Goal: Task Accomplishment & Management: Manage account settings

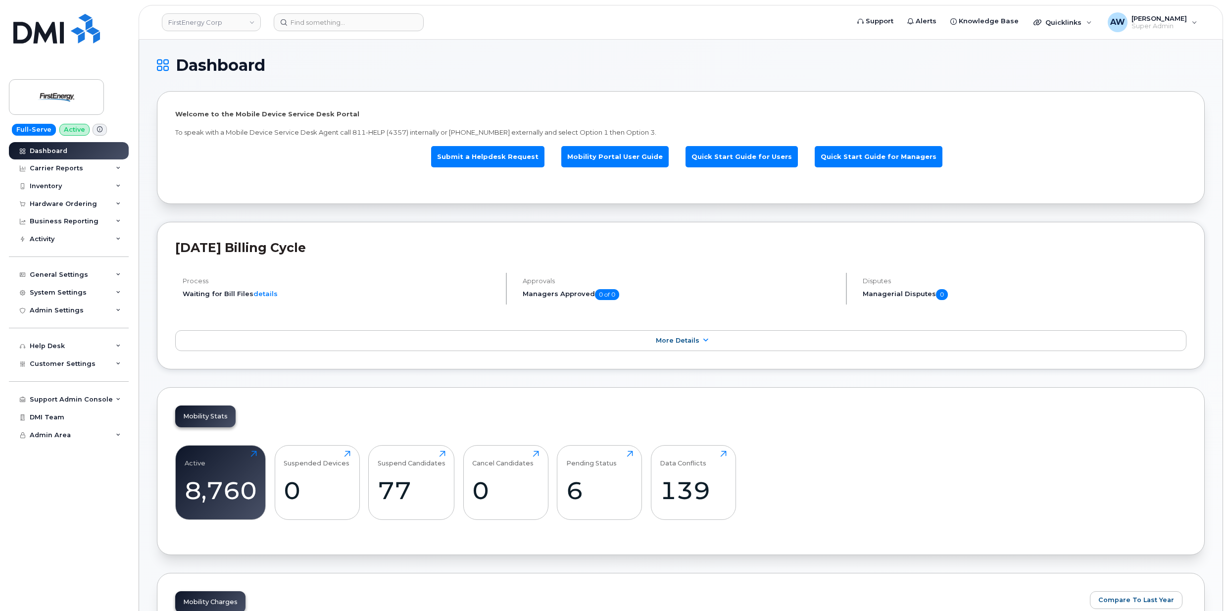
click at [185, 26] on link "FirstEnergy Corp" at bounding box center [211, 22] width 99 height 18
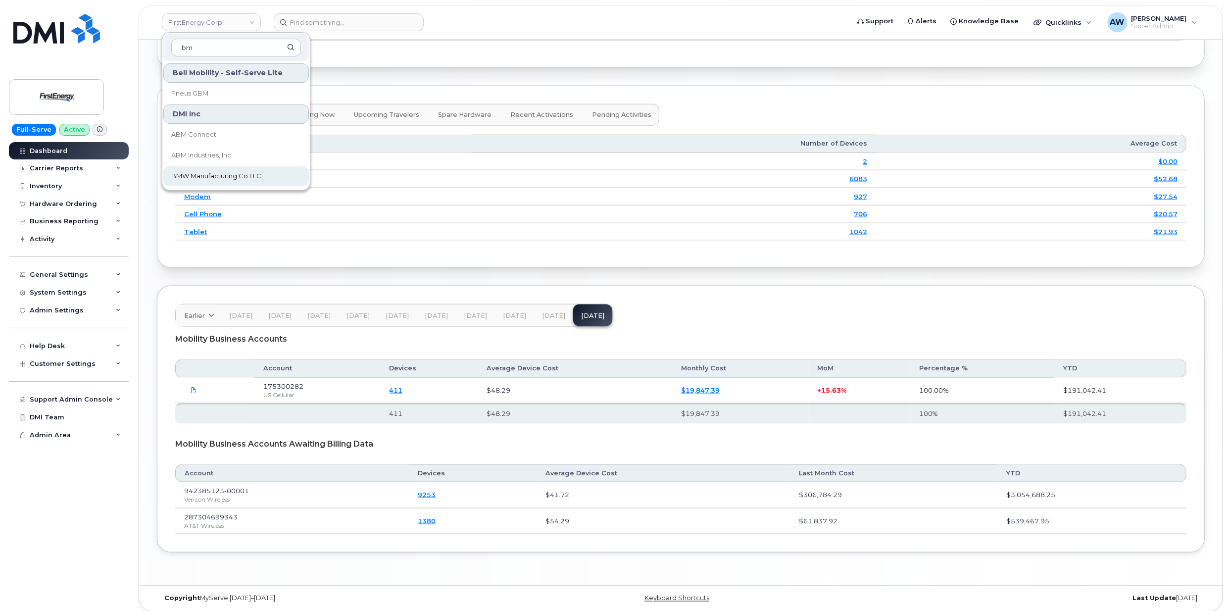
type input "bm"
click at [240, 181] on span "BMW Manufacturing Co LLC" at bounding box center [216, 176] width 90 height 10
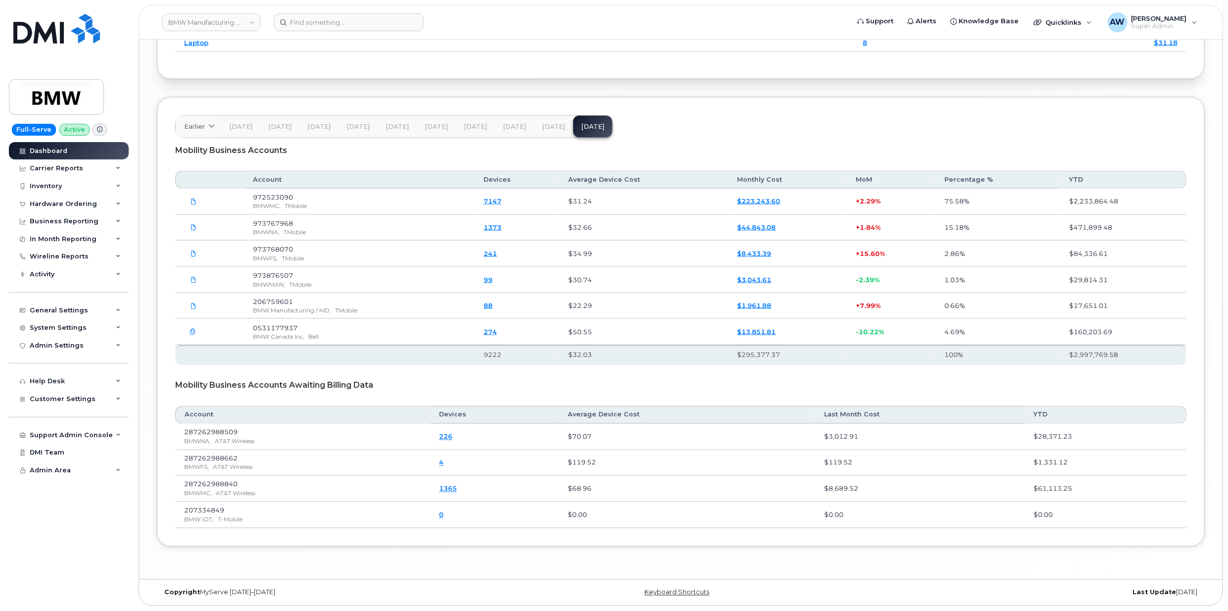
scroll to position [1517, 0]
click at [78, 169] on div "Carrier Reports" at bounding box center [56, 168] width 53 height 8
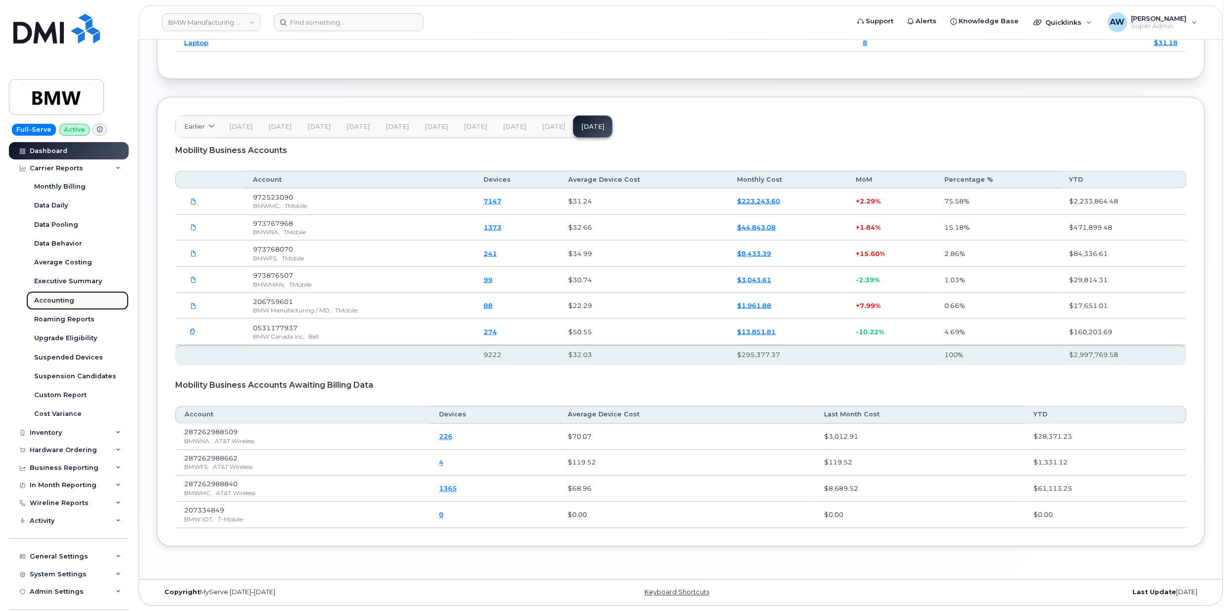
click at [74, 296] on link "Accounting" at bounding box center [77, 300] width 102 height 19
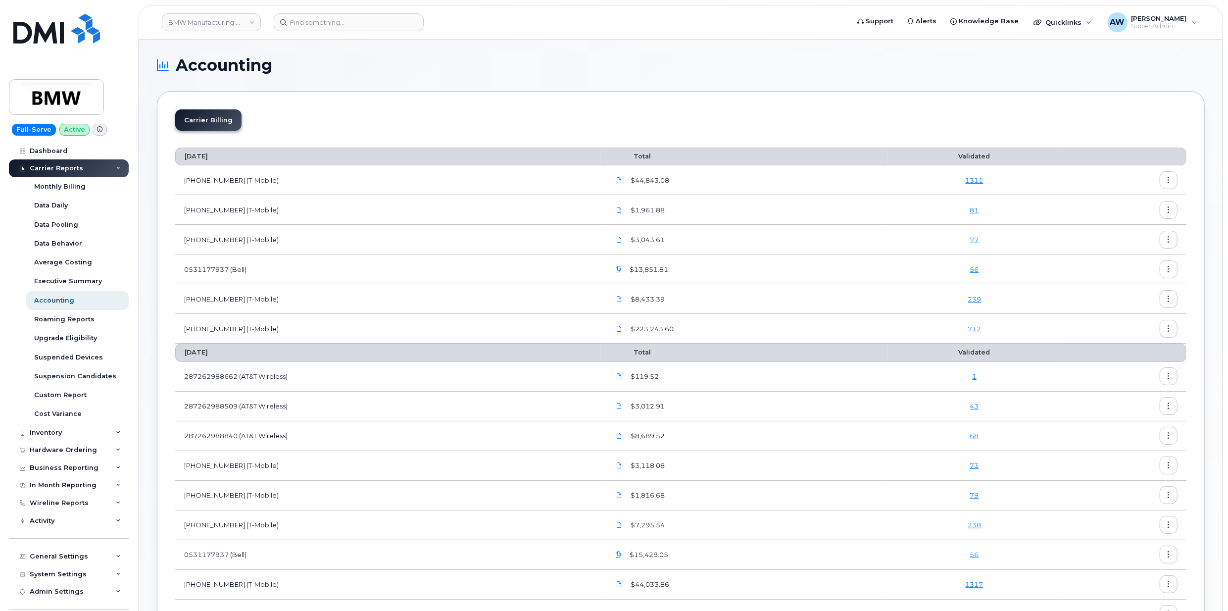
click at [1172, 181] on button "button" at bounding box center [1169, 180] width 18 height 18
click at [1133, 222] on span "Download" at bounding box center [1123, 221] width 39 height 9
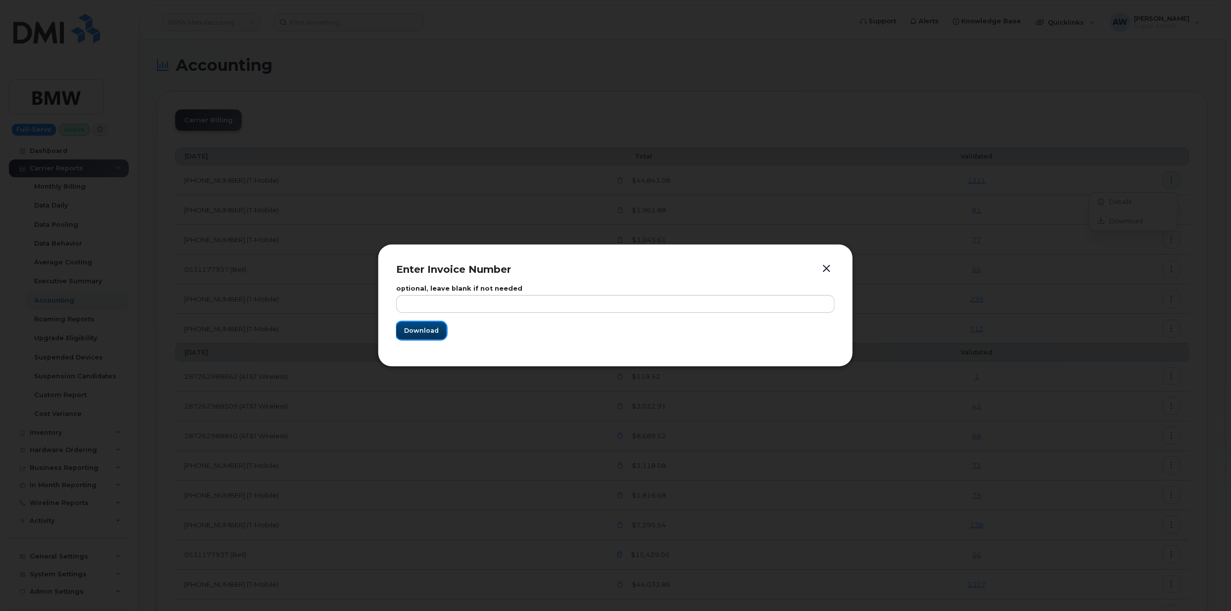
click at [407, 333] on span "Download" at bounding box center [421, 330] width 35 height 9
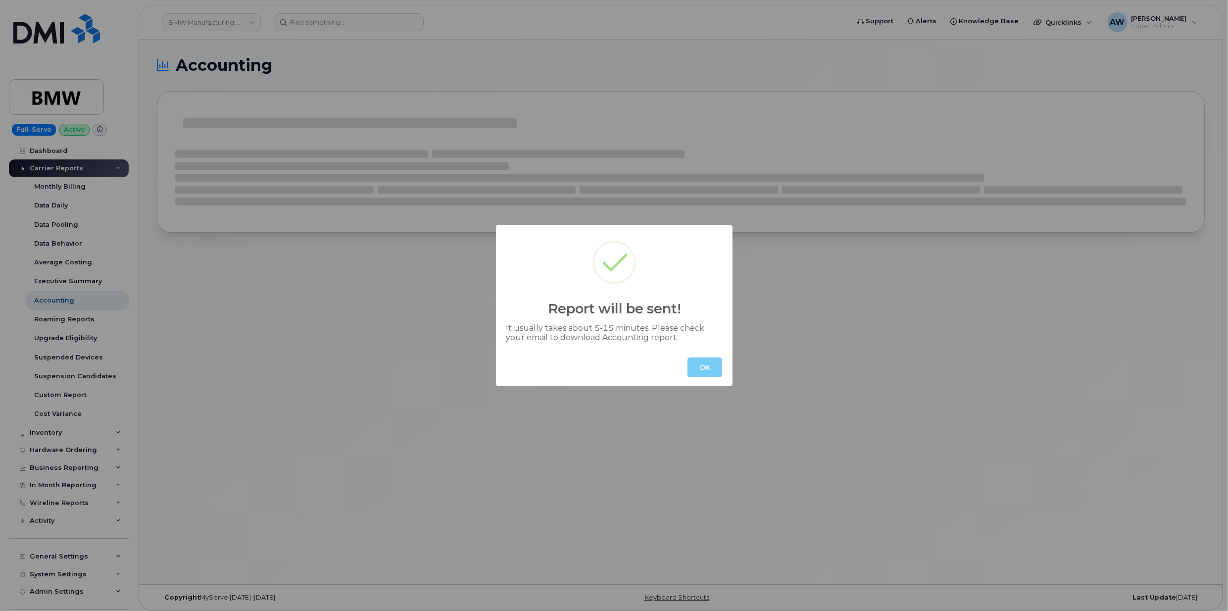
click at [718, 371] on button "OK" at bounding box center [705, 367] width 35 height 20
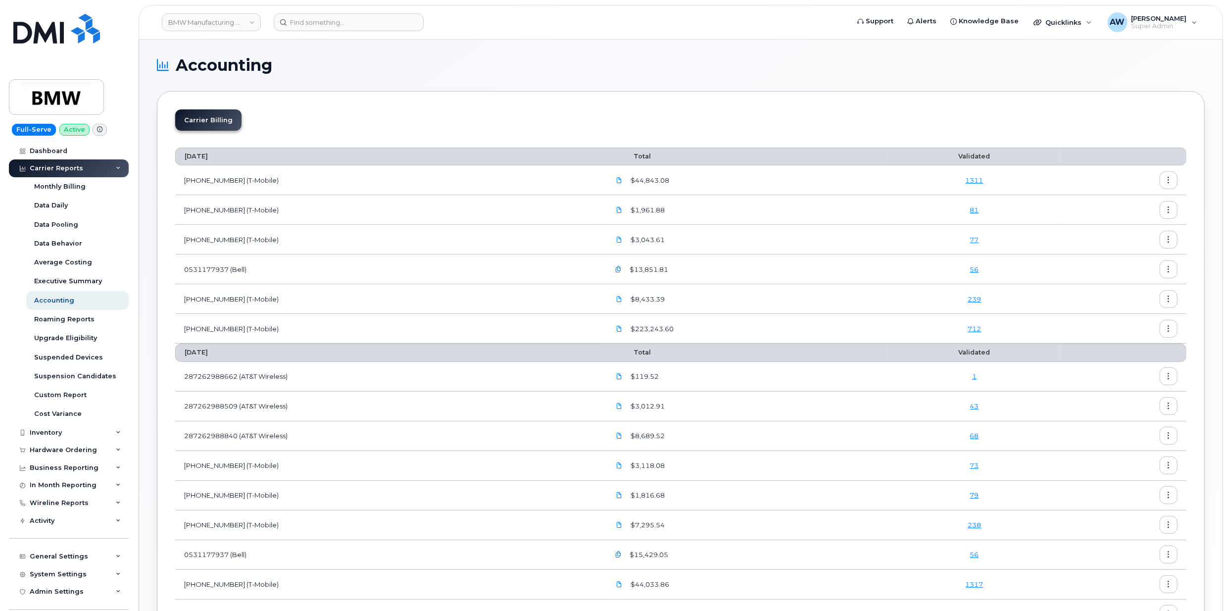
click at [1168, 210] on icon "button" at bounding box center [1169, 210] width 6 height 6
click at [1138, 251] on span "Download" at bounding box center [1123, 251] width 39 height 9
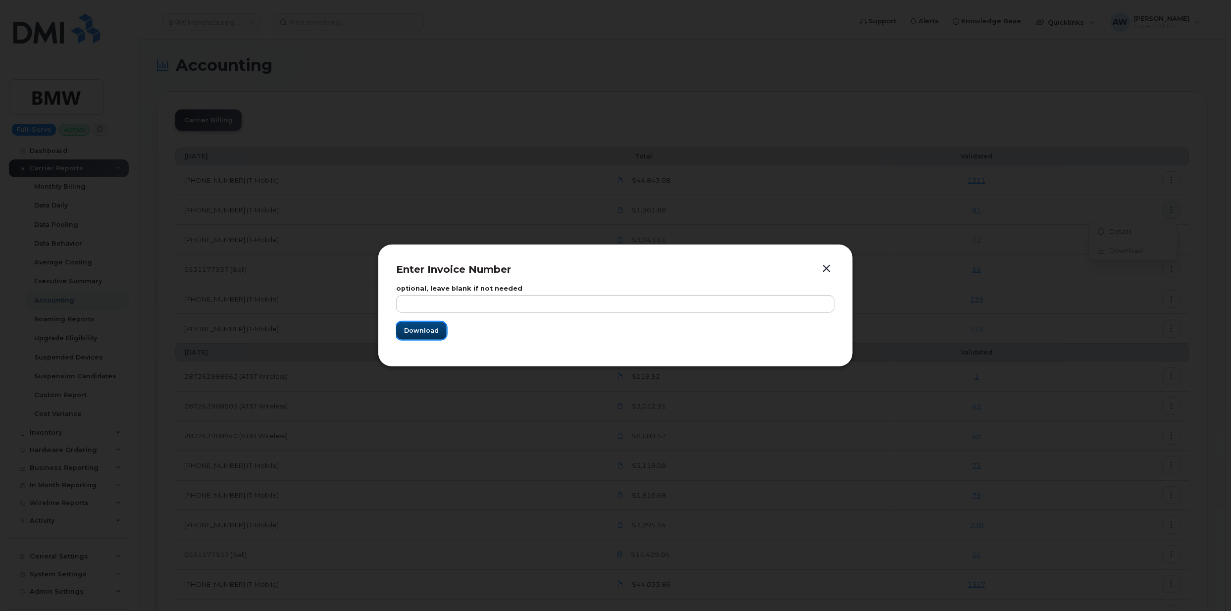
click at [405, 337] on button "Download" at bounding box center [421, 331] width 50 height 18
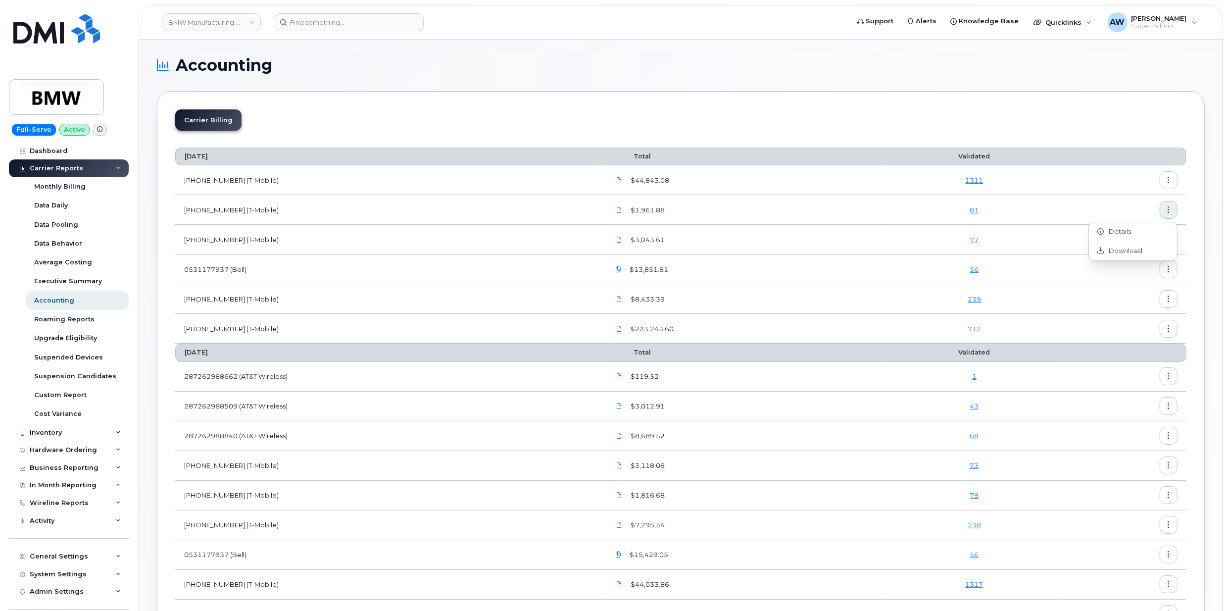
click at [803, 109] on div "Carrier Billing" at bounding box center [680, 123] width 1011 height 29
click at [1174, 234] on button "button" at bounding box center [1169, 240] width 18 height 18
click at [1099, 278] on icon at bounding box center [1101, 280] width 6 height 6
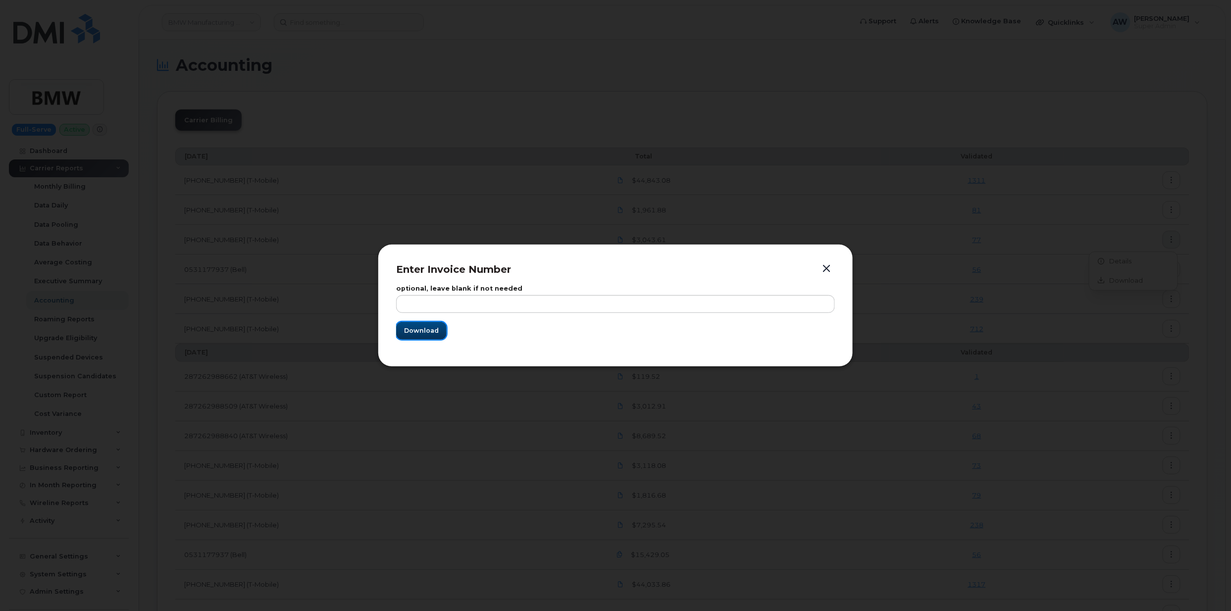
click at [420, 338] on button "Download" at bounding box center [421, 331] width 50 height 18
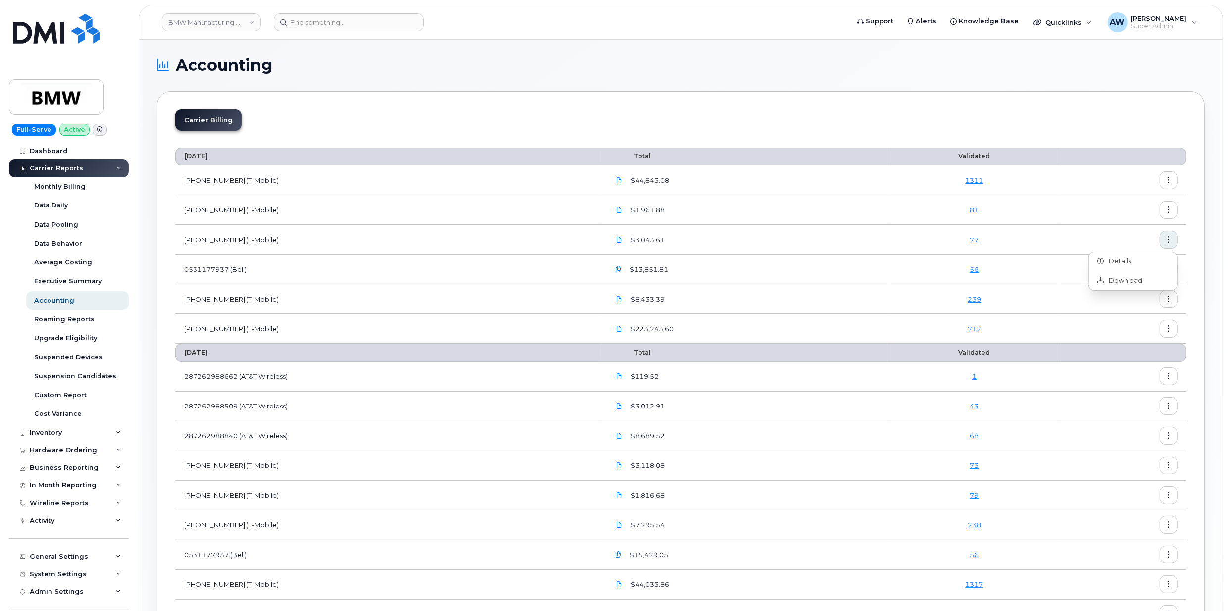
click at [803, 111] on div "Carrier Billing" at bounding box center [680, 123] width 1011 height 29
click at [1173, 266] on button "button" at bounding box center [1169, 269] width 18 height 18
click at [1132, 313] on span "Download" at bounding box center [1123, 310] width 39 height 9
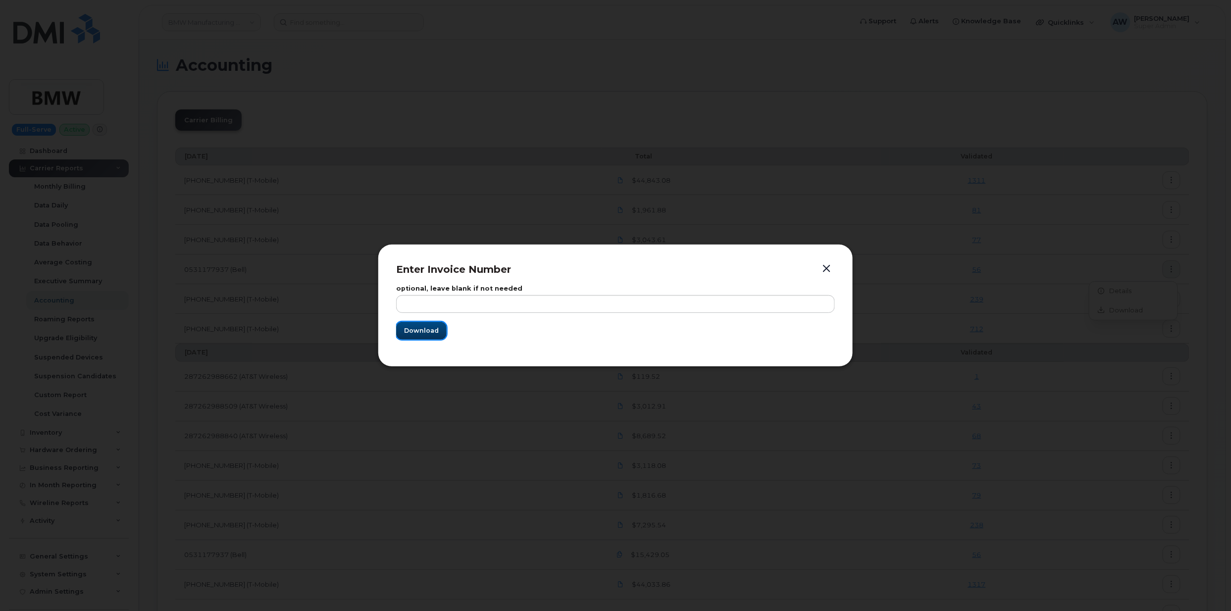
click at [416, 339] on button "Download" at bounding box center [421, 331] width 50 height 18
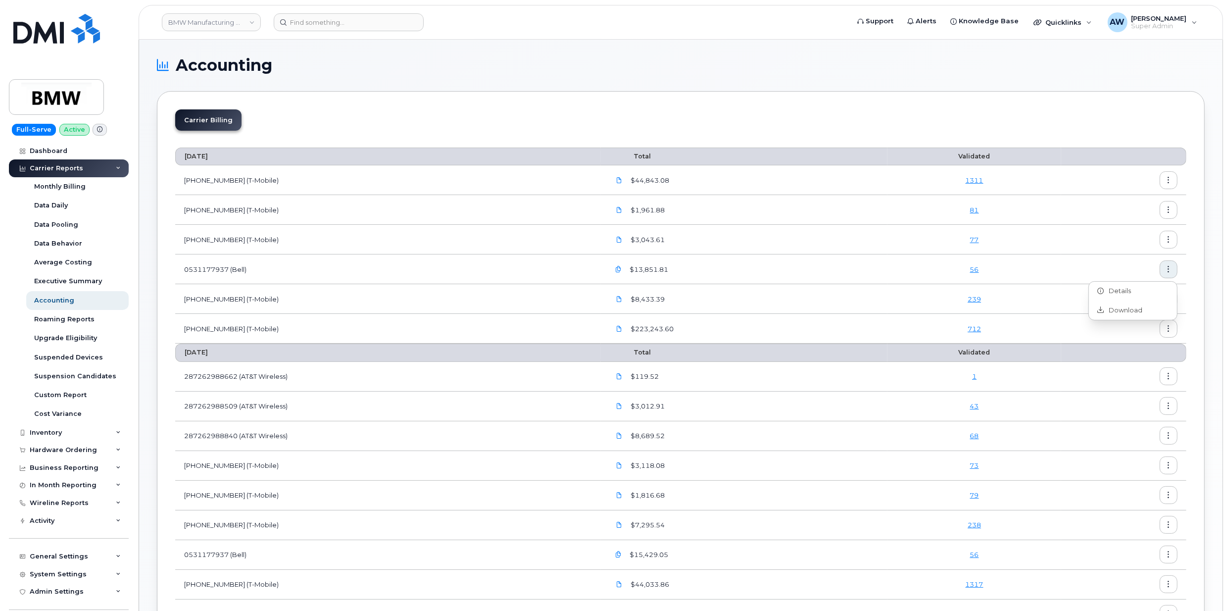
click at [711, 267] on div "$13,851.81" at bounding box center [744, 269] width 269 height 18
click at [1171, 306] on button "button" at bounding box center [1169, 299] width 18 height 18
click at [1145, 343] on div "Download" at bounding box center [1133, 340] width 88 height 19
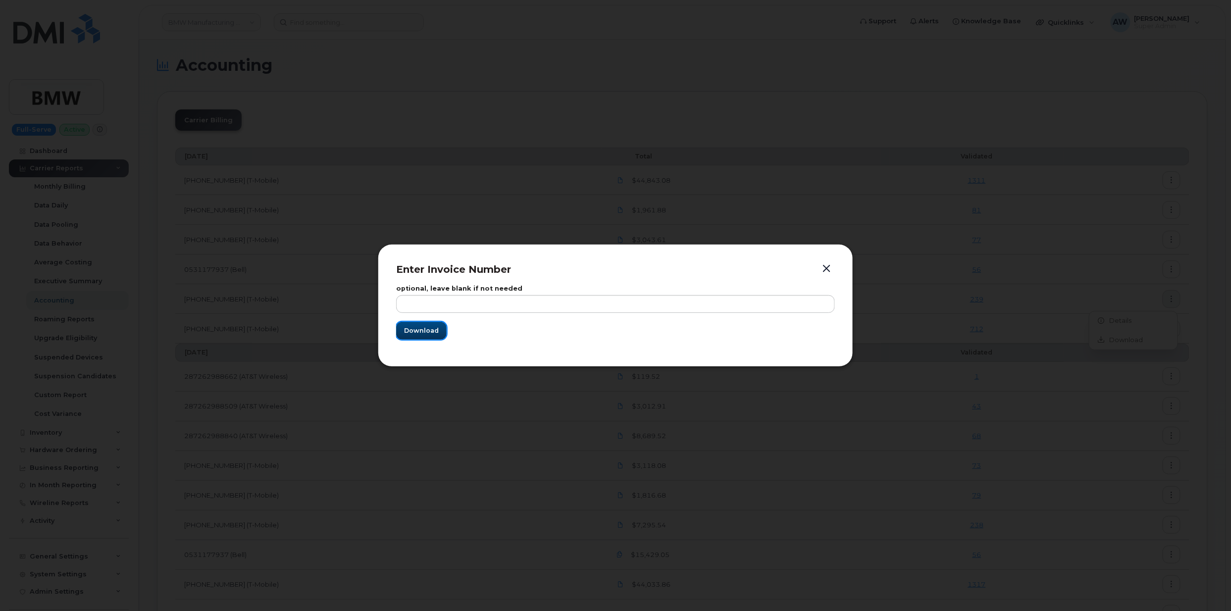
click at [404, 331] on button "Download" at bounding box center [421, 331] width 50 height 18
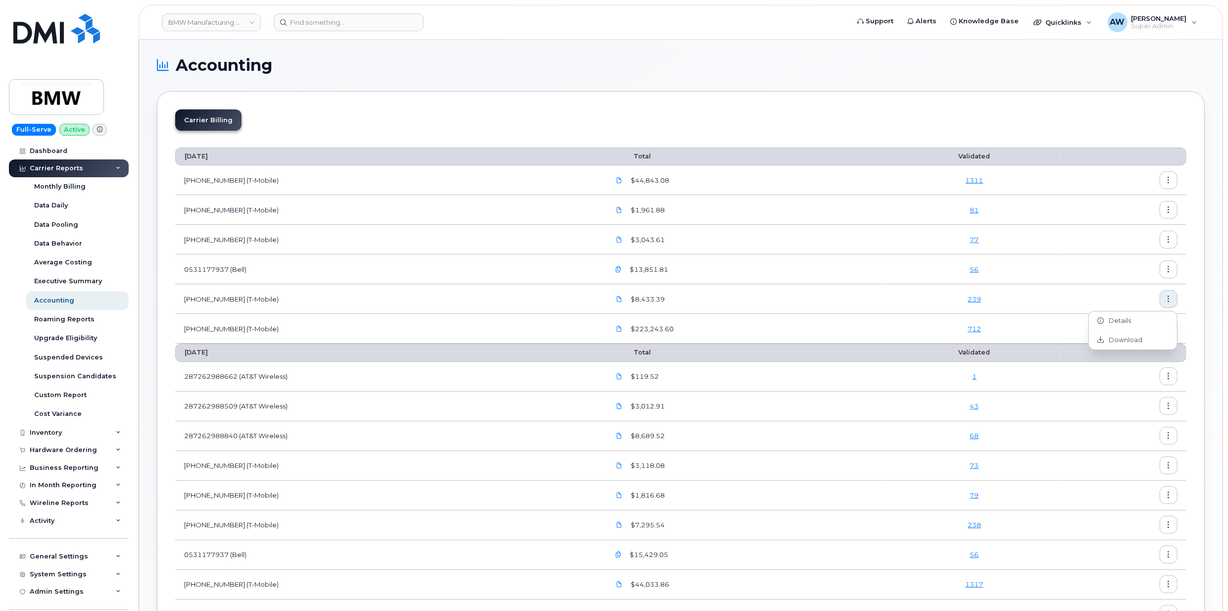
click at [858, 339] on td "$223,243.60" at bounding box center [744, 329] width 287 height 30
click at [1171, 328] on icon "button" at bounding box center [1169, 329] width 6 height 6
click at [1105, 373] on span "Download" at bounding box center [1123, 369] width 39 height 9
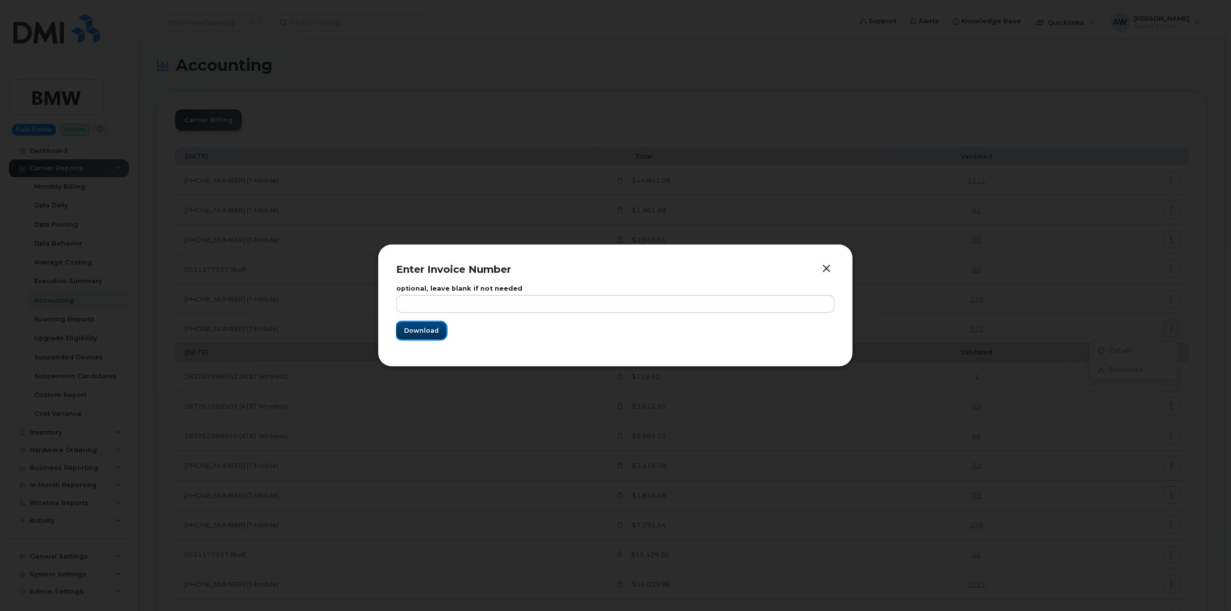
click at [427, 331] on span "Download" at bounding box center [421, 330] width 35 height 9
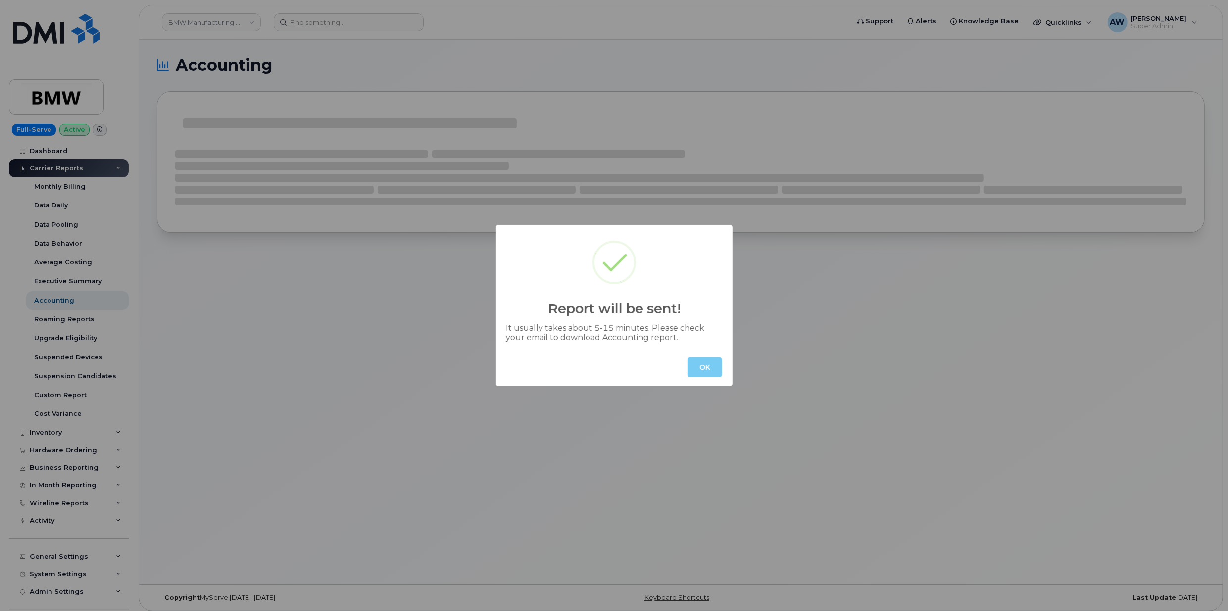
click at [705, 369] on button "OK" at bounding box center [705, 367] width 35 height 20
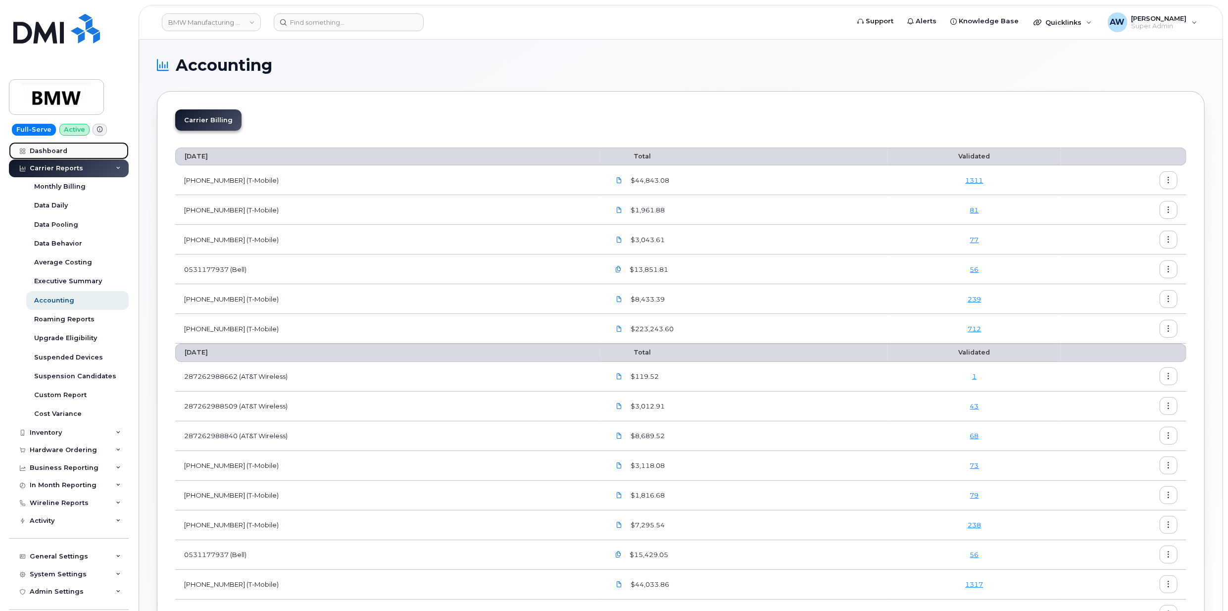
click at [81, 157] on link "Dashboard" at bounding box center [69, 151] width 120 height 18
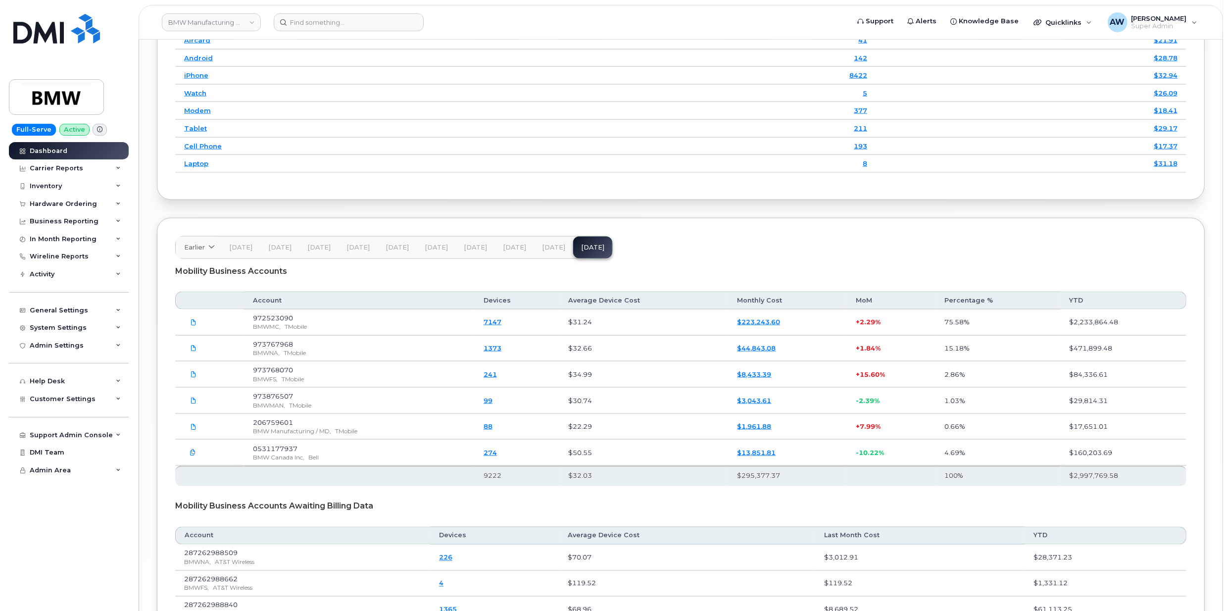
scroll to position [1517, 0]
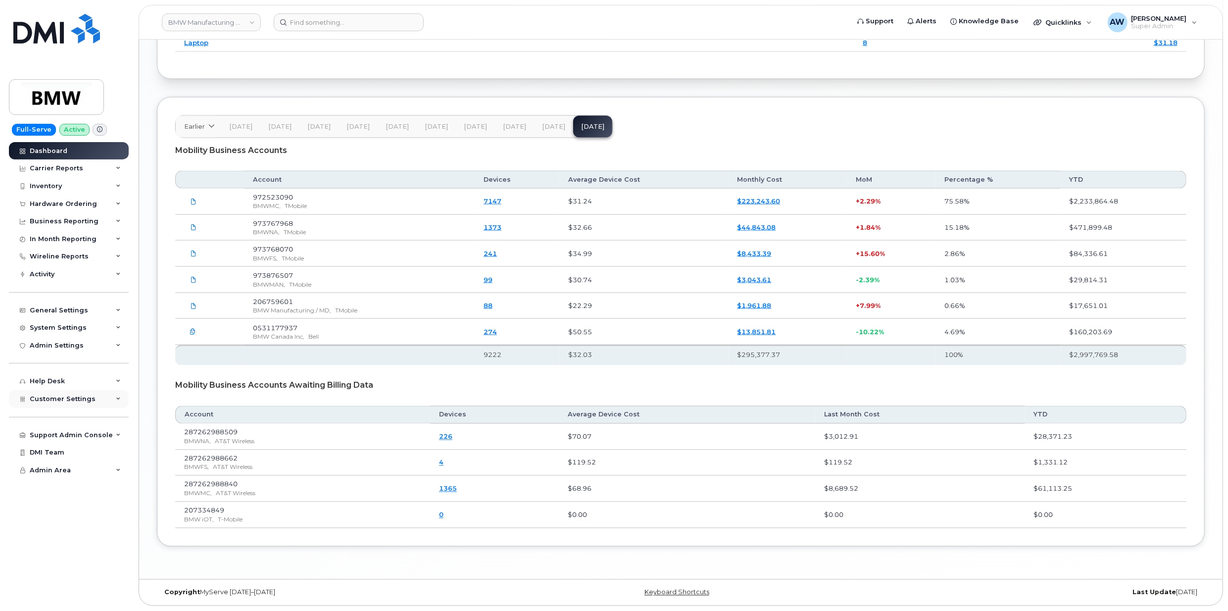
click at [98, 401] on div "Customer Settings" at bounding box center [69, 399] width 120 height 18
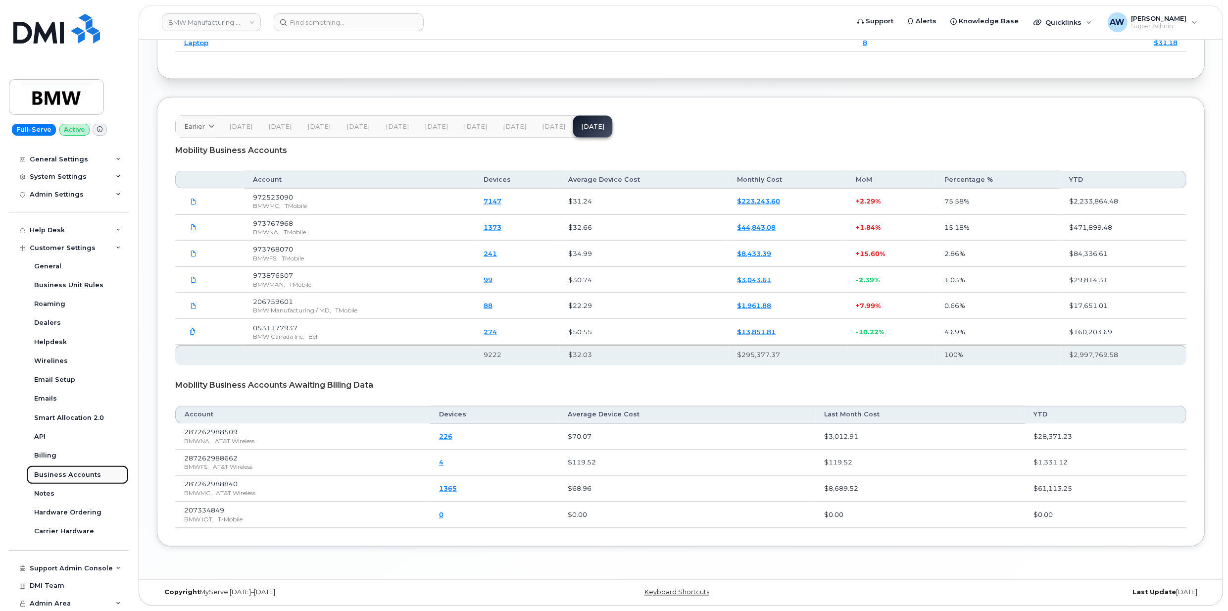
click at [90, 476] on div "Business Accounts" at bounding box center [67, 474] width 67 height 9
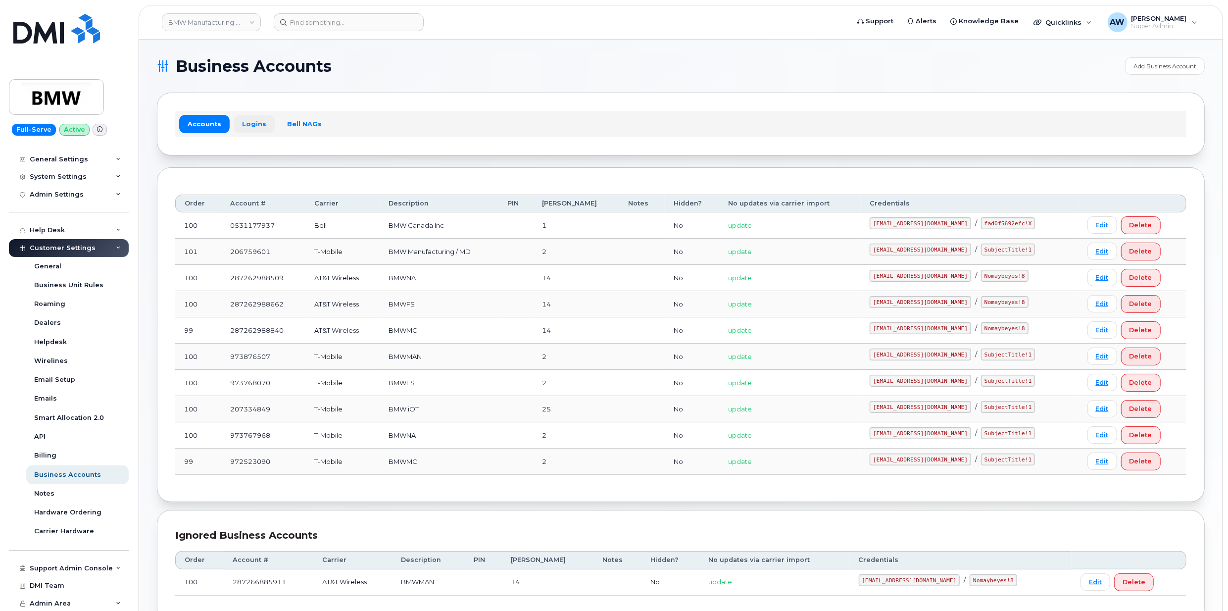
click at [256, 126] on link "Logins" at bounding box center [254, 124] width 41 height 18
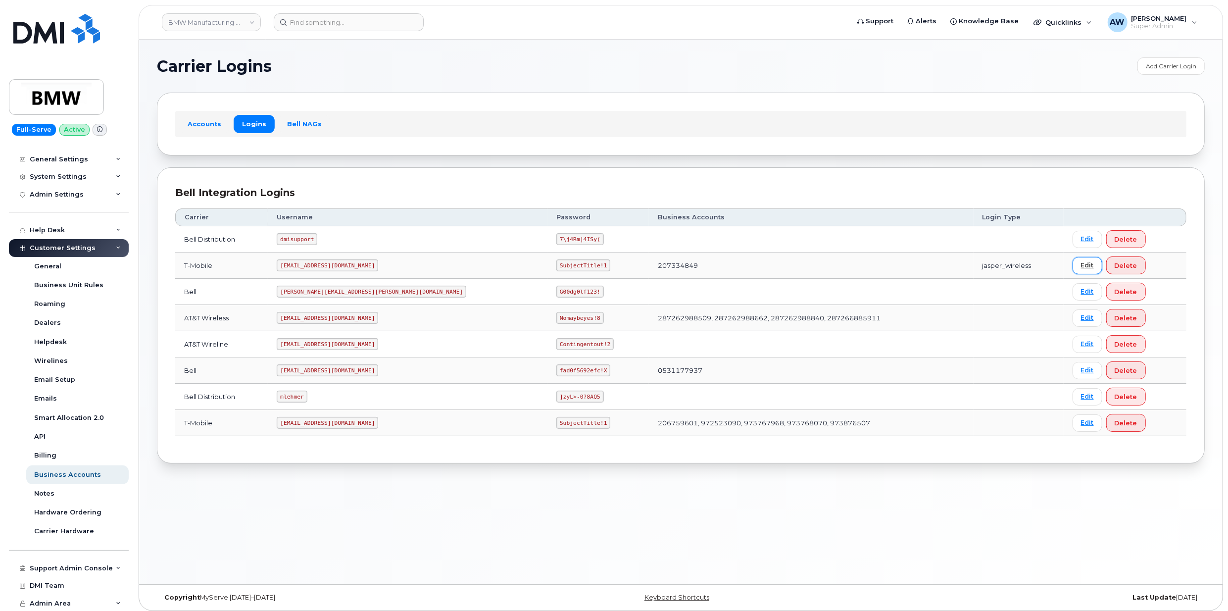
click at [1073, 261] on link "Edit" at bounding box center [1088, 265] width 30 height 17
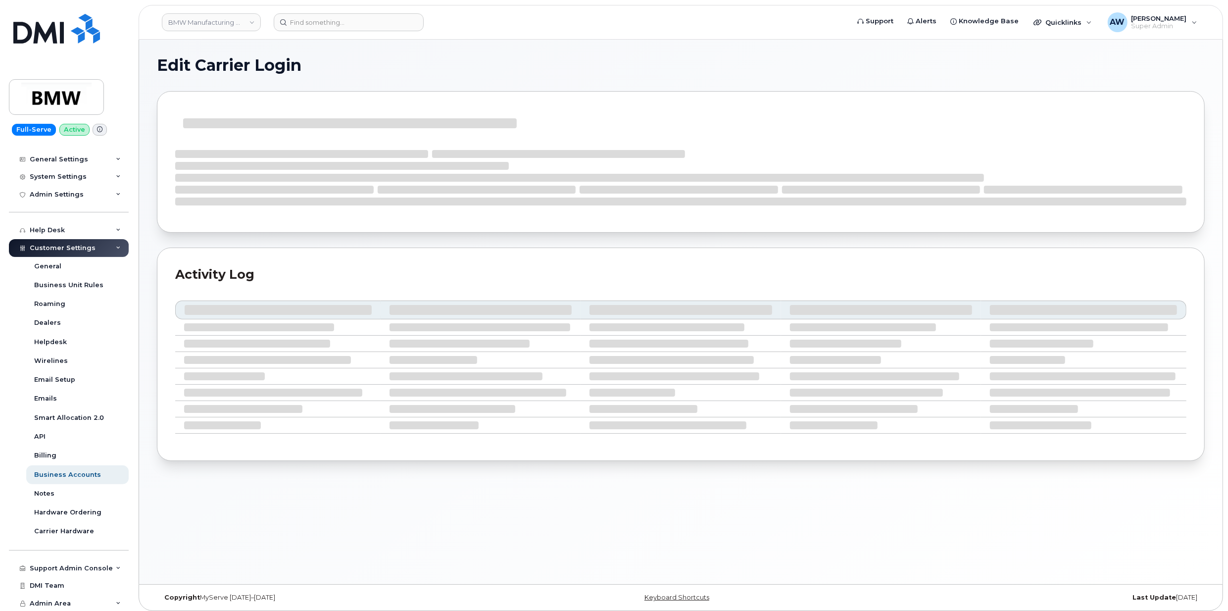
select select "jasper_wireless"
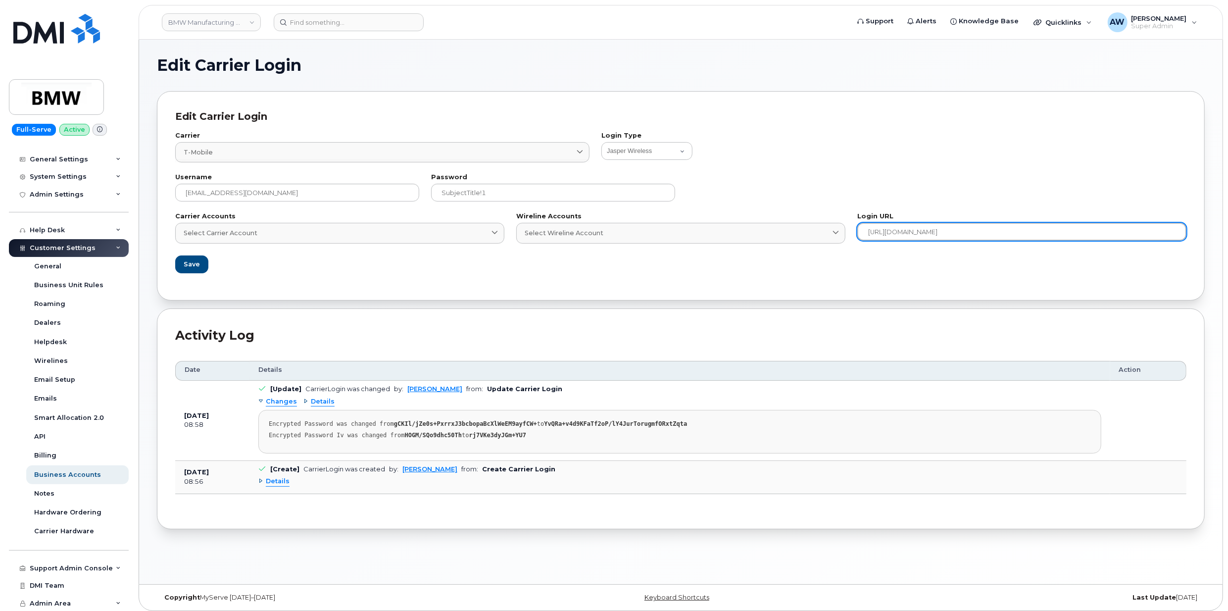
click at [1038, 240] on input "https://tfb.t-mobile.com/apps/tfb_billing/dashboard" at bounding box center [1021, 232] width 329 height 18
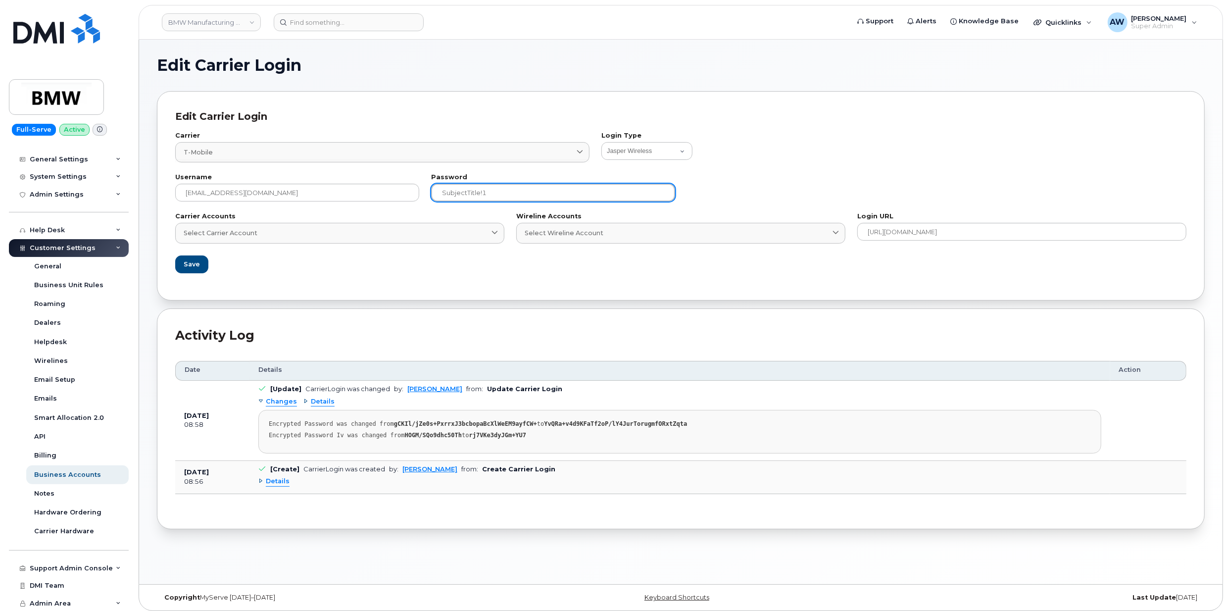
click at [542, 193] on input "SubjectTitle!1" at bounding box center [553, 193] width 244 height 18
click at [195, 28] on link "BMW Manufacturing Co LLC" at bounding box center [211, 22] width 99 height 18
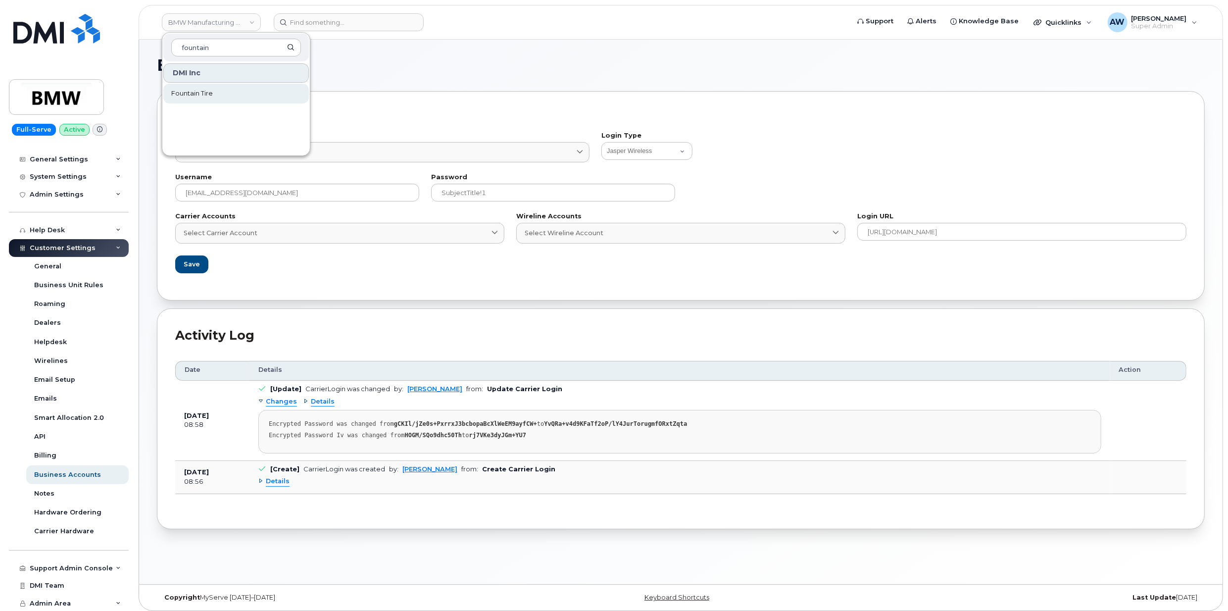
type input "fountain"
click at [212, 87] on link "Fountain Tire" at bounding box center [236, 94] width 146 height 20
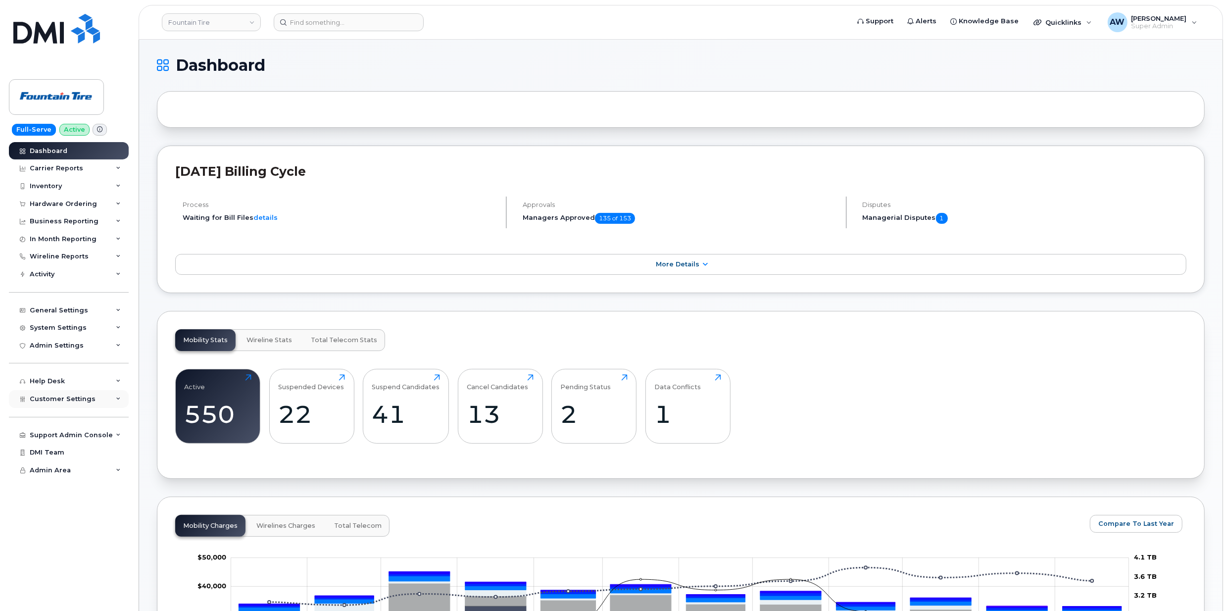
click at [104, 404] on div "Customer Settings" at bounding box center [69, 399] width 120 height 18
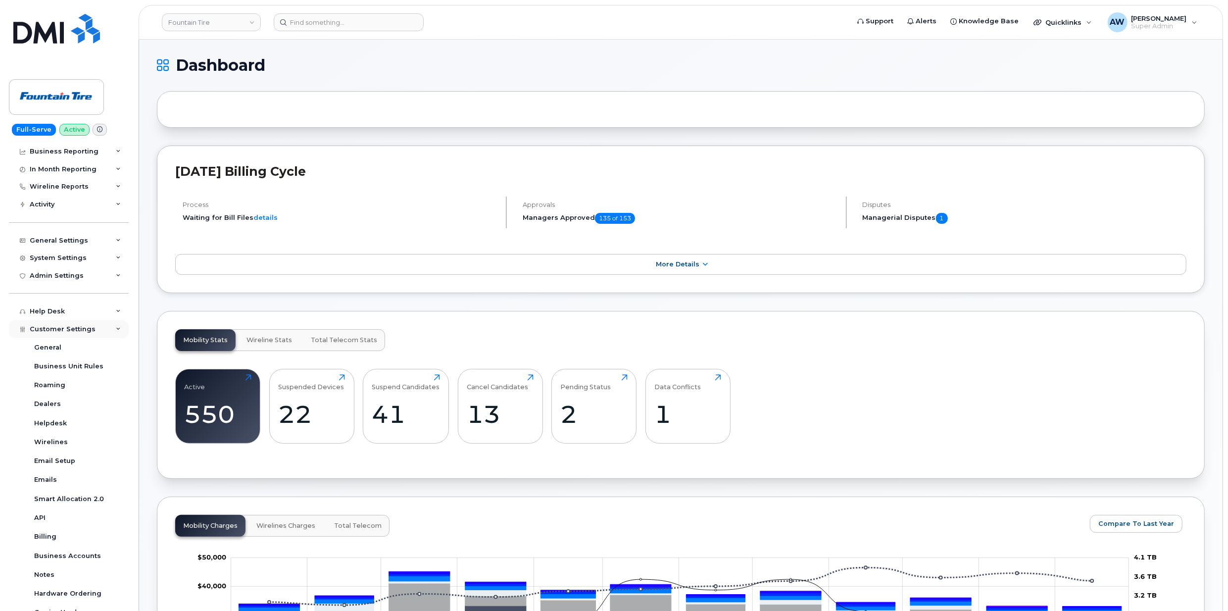
scroll to position [151, 0]
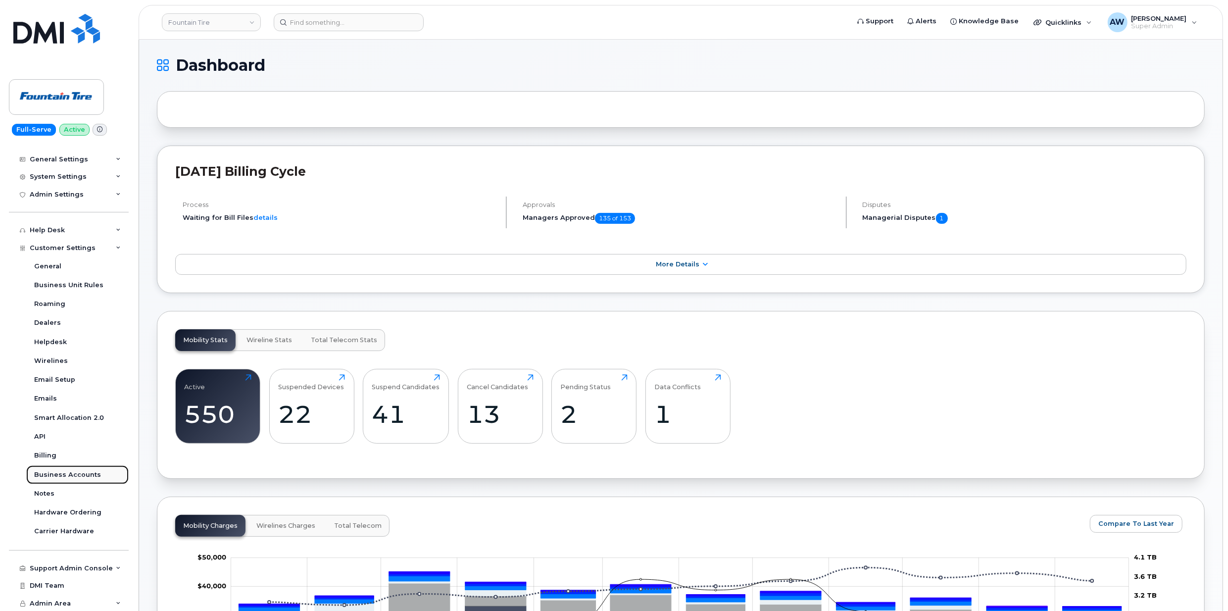
click at [92, 471] on div "Business Accounts" at bounding box center [67, 474] width 67 height 9
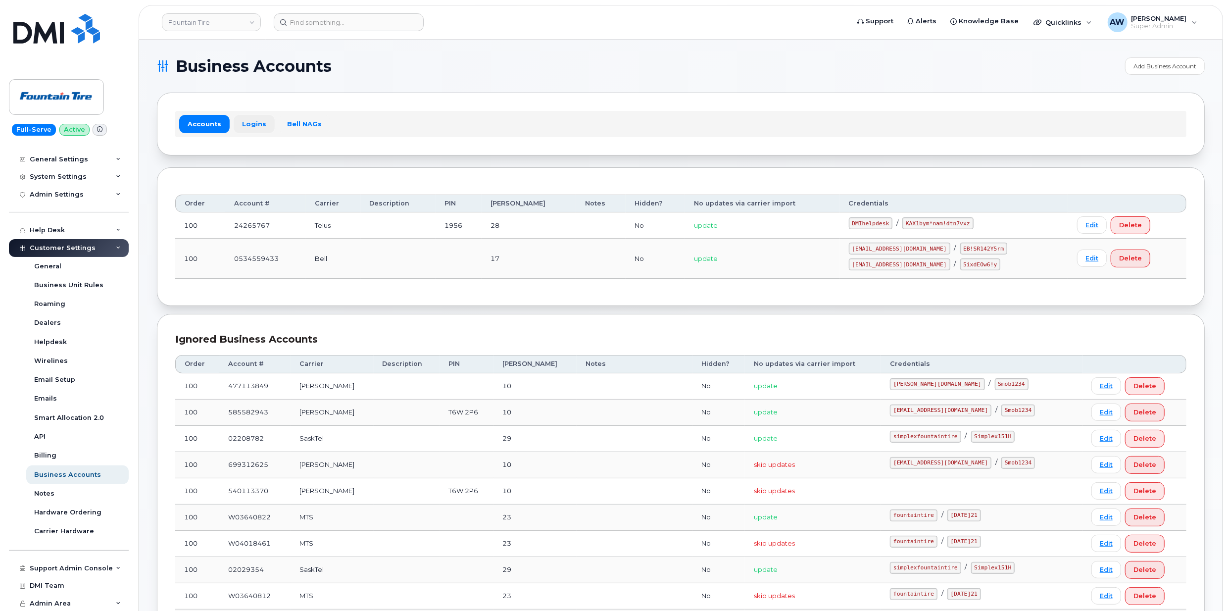
click at [256, 117] on link "Logins" at bounding box center [254, 124] width 41 height 18
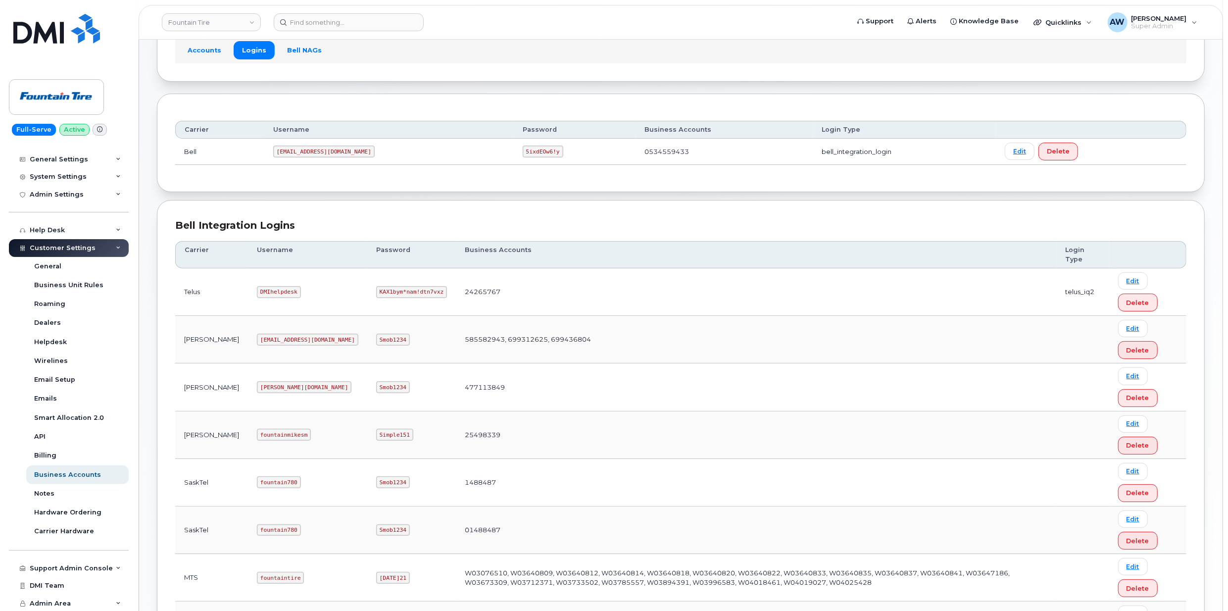
scroll to position [35, 0]
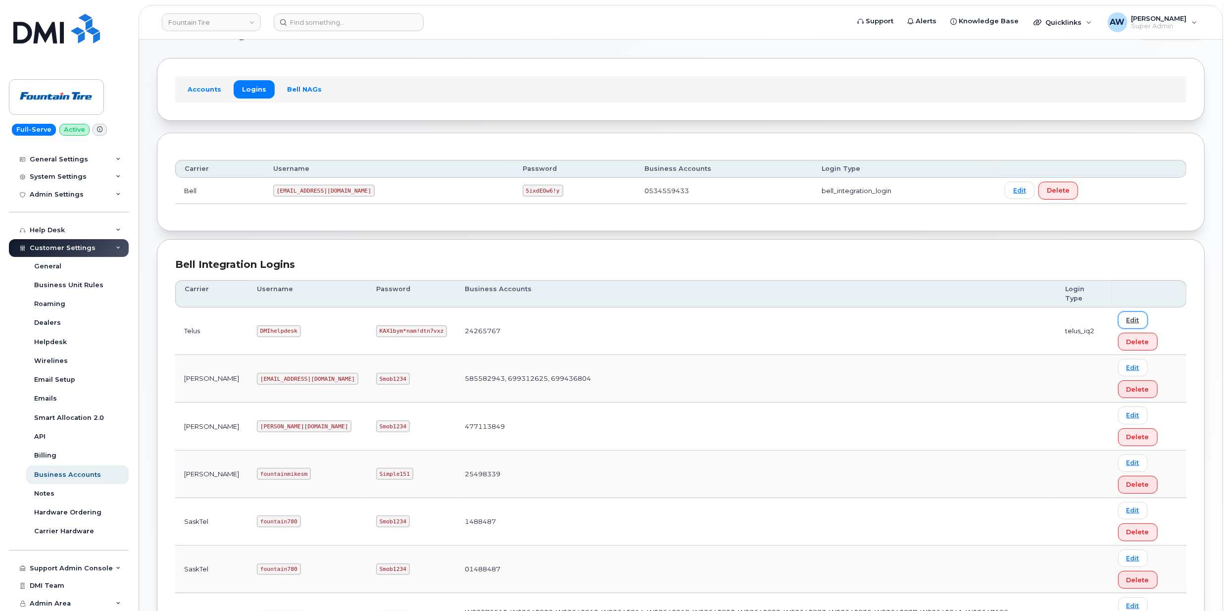
click at [1133, 317] on link "Edit" at bounding box center [1133, 319] width 30 height 17
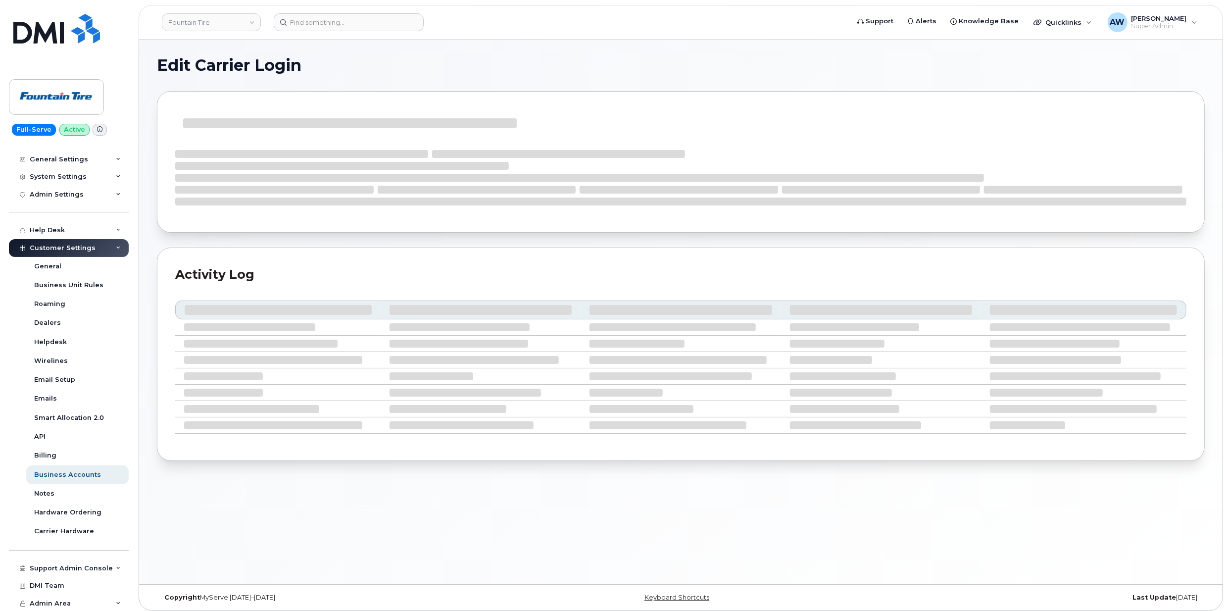
select select "telus_iq2"
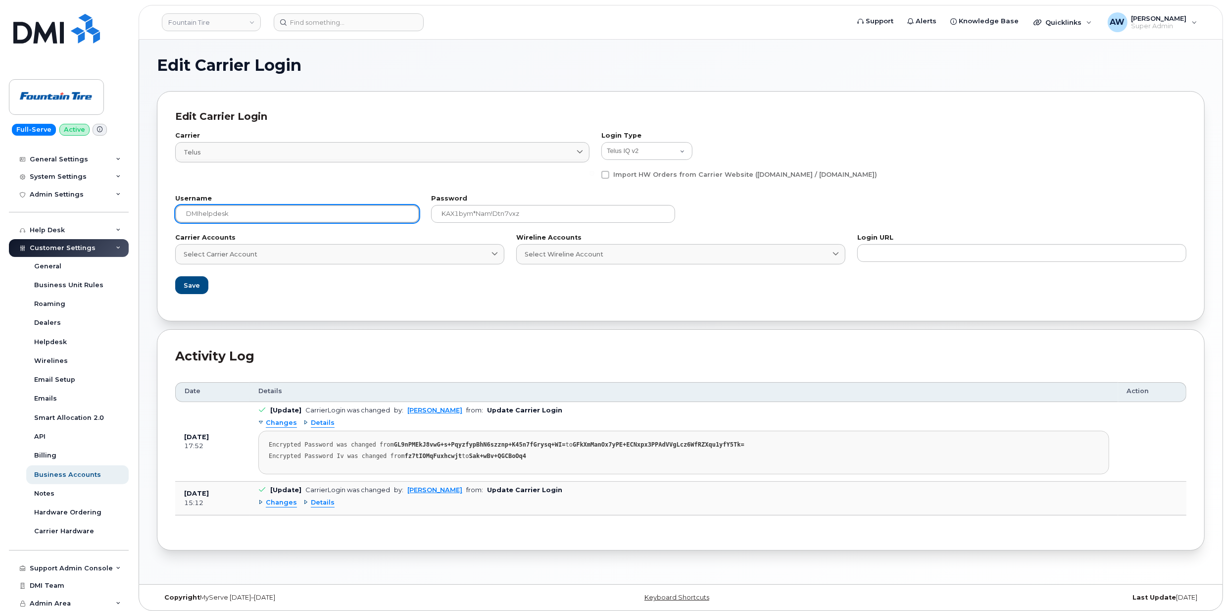
drag, startPoint x: 340, startPoint y: 209, endPoint x: 335, endPoint y: 214, distance: 7.0
click at [505, 199] on label "Password" at bounding box center [553, 199] width 244 height 6
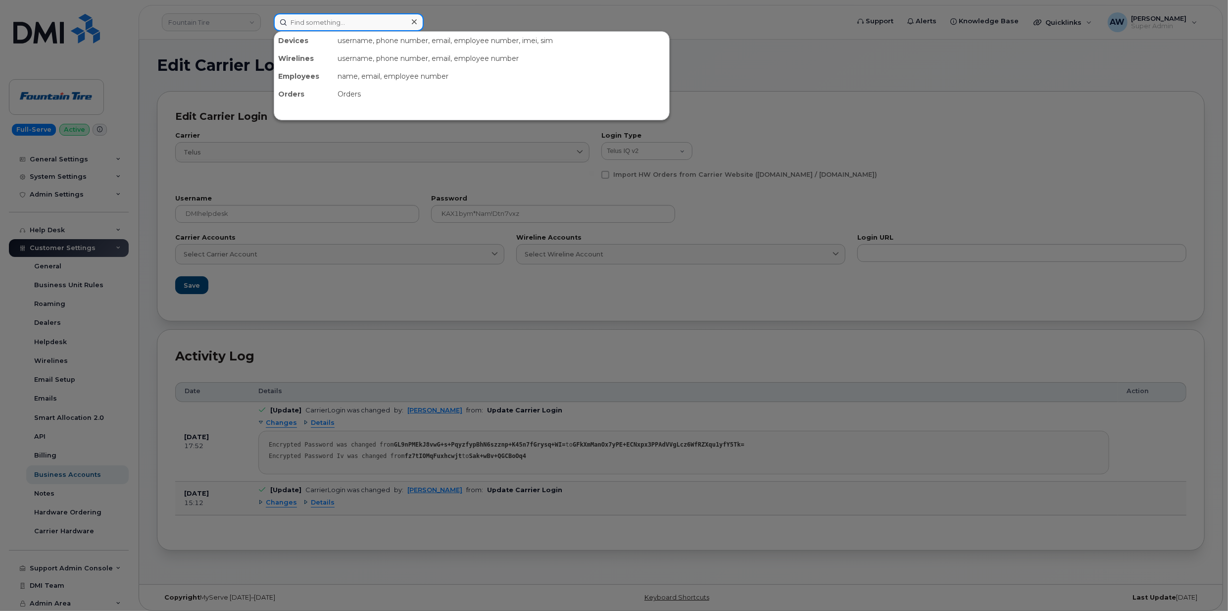
click at [349, 17] on input at bounding box center [349, 22] width 150 height 18
